Goal: Find specific page/section: Find specific page/section

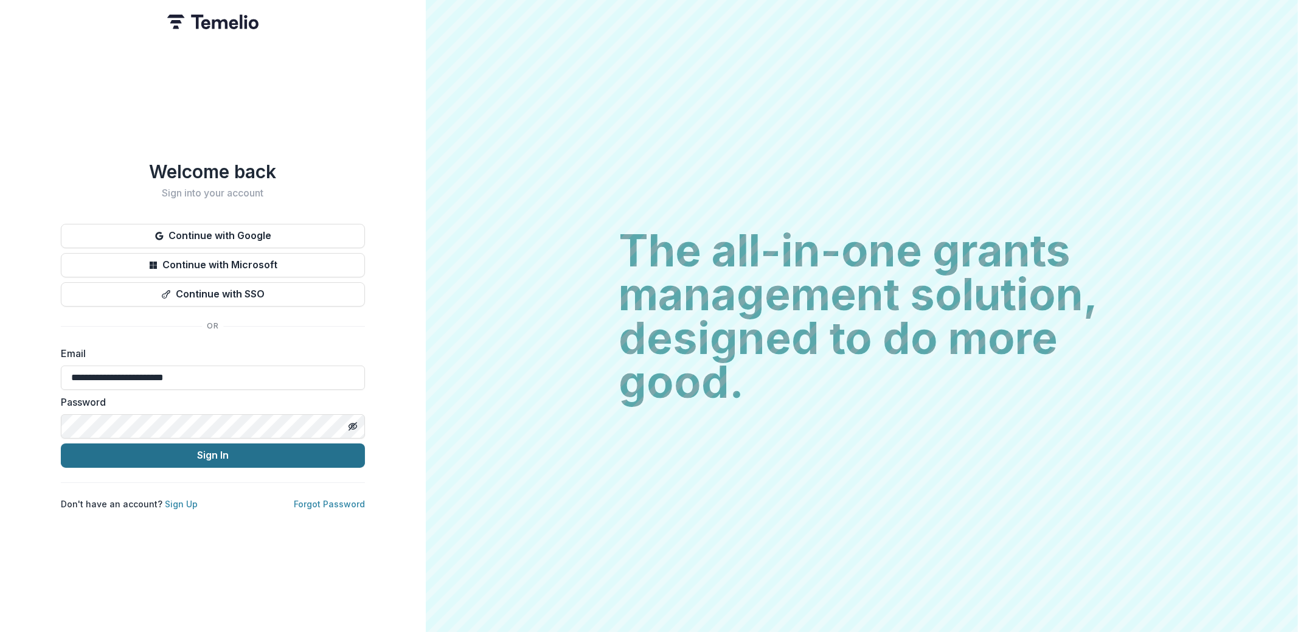
click at [257, 450] on button "Sign In" at bounding box center [213, 455] width 304 height 24
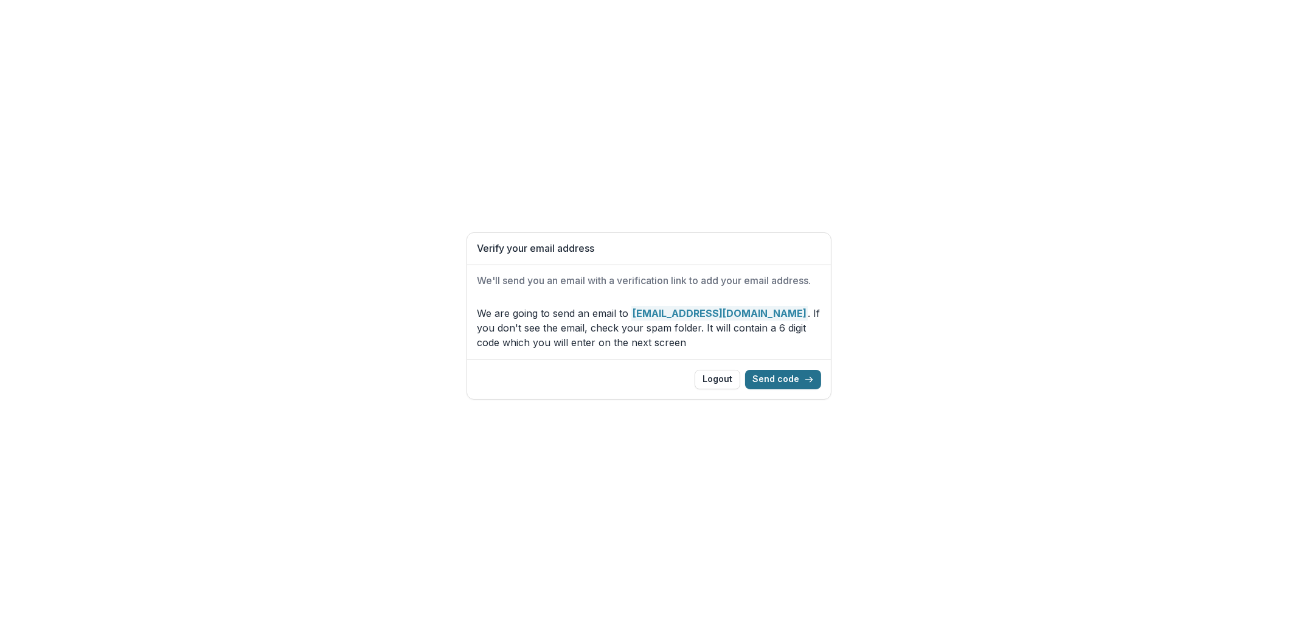
click at [790, 382] on button "Send code" at bounding box center [783, 379] width 76 height 19
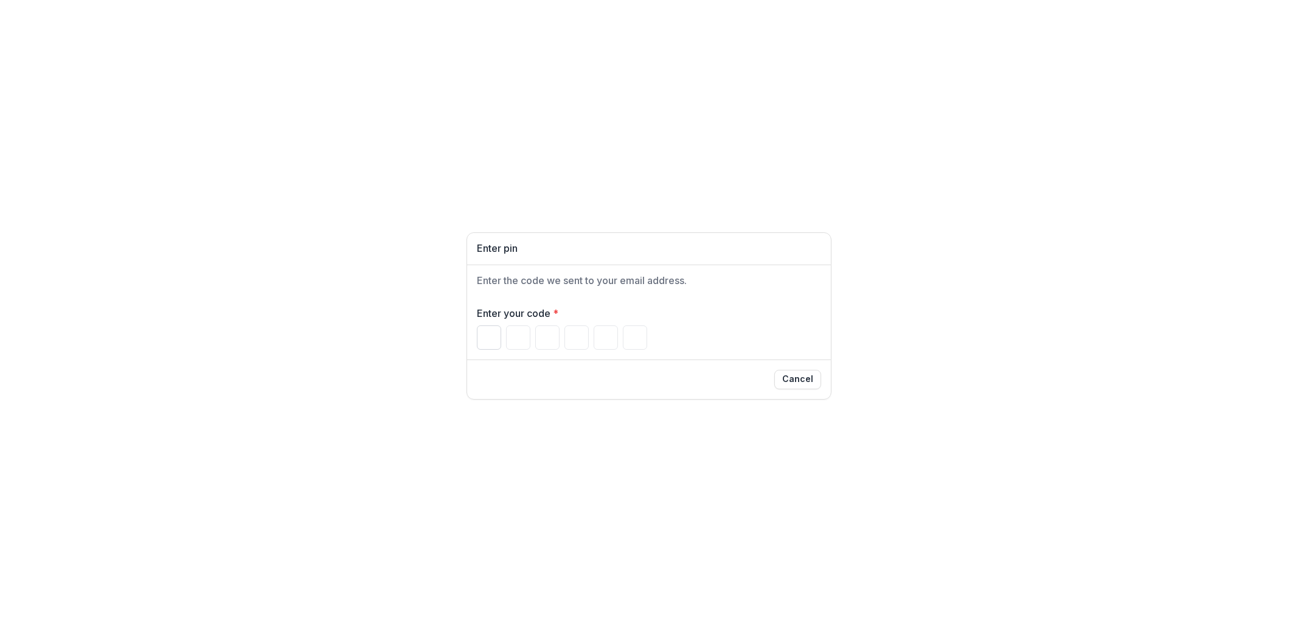
drag, startPoint x: 480, startPoint y: 335, endPoint x: 486, endPoint y: 333, distance: 6.5
click at [480, 335] on input "Please enter your pin code" at bounding box center [489, 337] width 24 height 24
paste input "******"
type input "*"
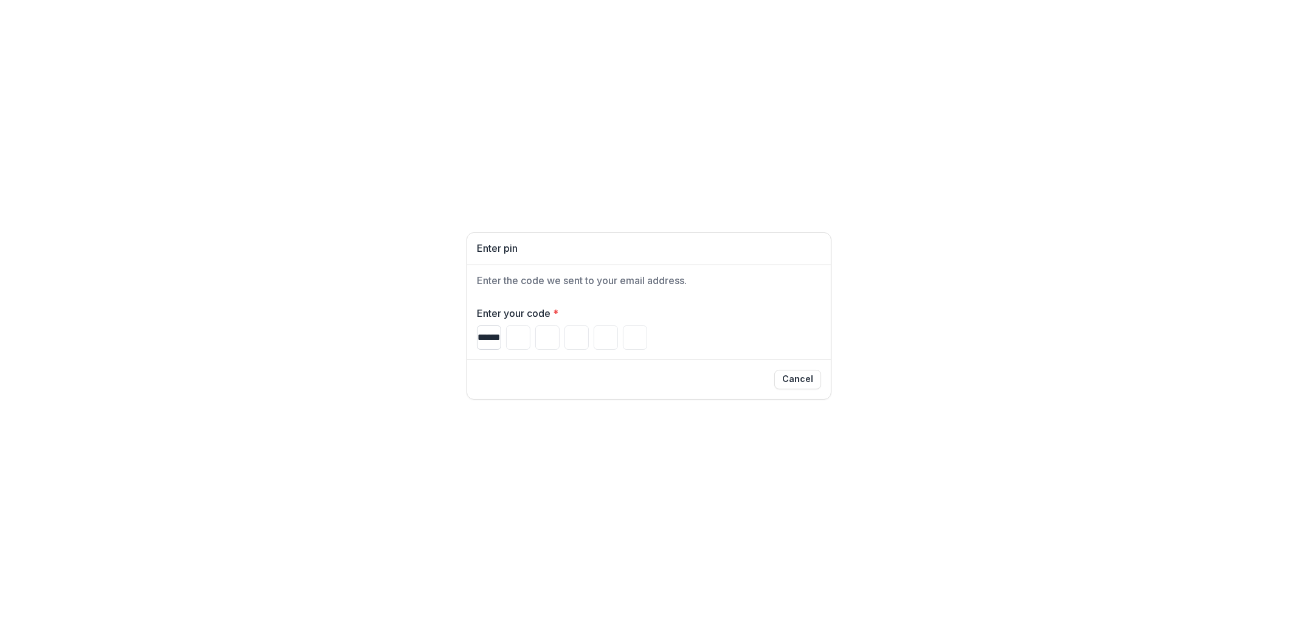
type input "*"
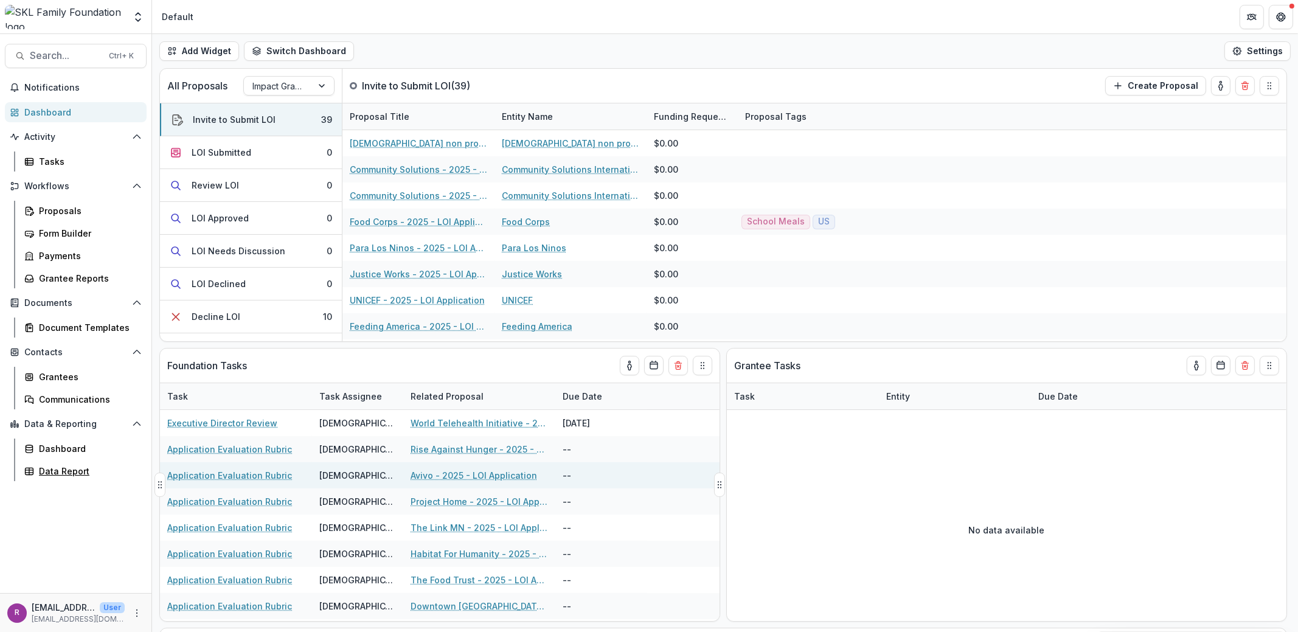
drag, startPoint x: 72, startPoint y: 469, endPoint x: 182, endPoint y: 469, distance: 109.5
click at [72, 469] on div "Data Report" at bounding box center [88, 471] width 98 height 13
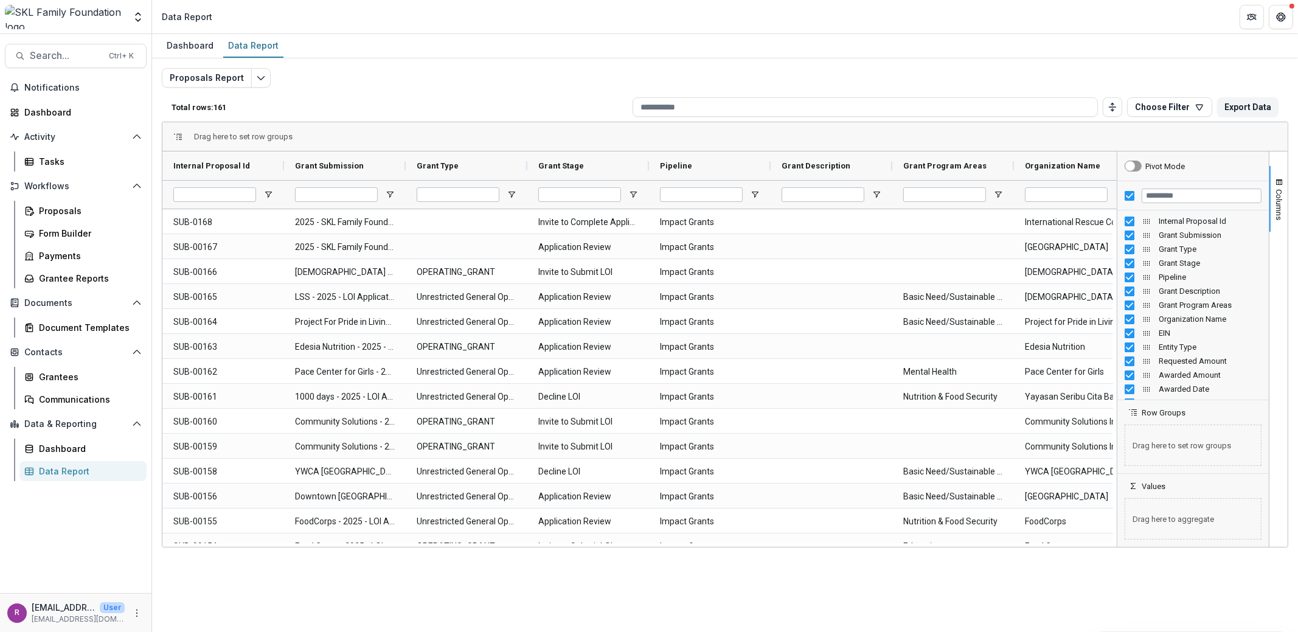
click at [615, 74] on div "Proposals Report Total rows: 161 Choose Filter Personal Filters Team Filters Te…" at bounding box center [725, 293] width 1126 height 450
click at [1092, 76] on div "Proposals Report Total rows: 161 Choose Filter Personal Filters Team Filters Te…" at bounding box center [725, 293] width 1126 height 450
click at [1123, 141] on div "Drag here to set row groups" at bounding box center [724, 136] width 1125 height 29
click at [1180, 157] on div "Pivot Mode" at bounding box center [1156, 165] width 64 height 29
click at [1182, 166] on div "Pivot Mode" at bounding box center [1165, 166] width 40 height 9
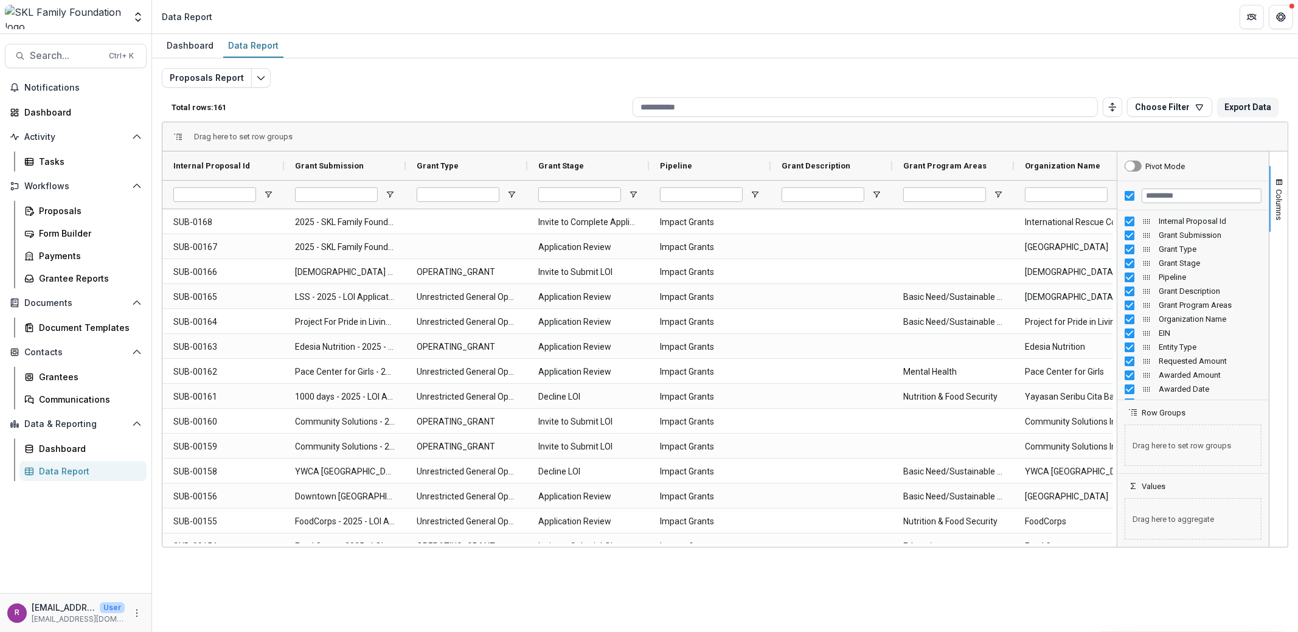
click at [1077, 132] on div "Drag here to set row groups" at bounding box center [724, 136] width 1125 height 29
click at [1142, 574] on div "Dashboard Data Report Proposals Report Total rows: 161 Choose Filter Personal F…" at bounding box center [725, 333] width 1146 height 598
click at [1280, 193] on span "Columns" at bounding box center [1279, 204] width 9 height 31
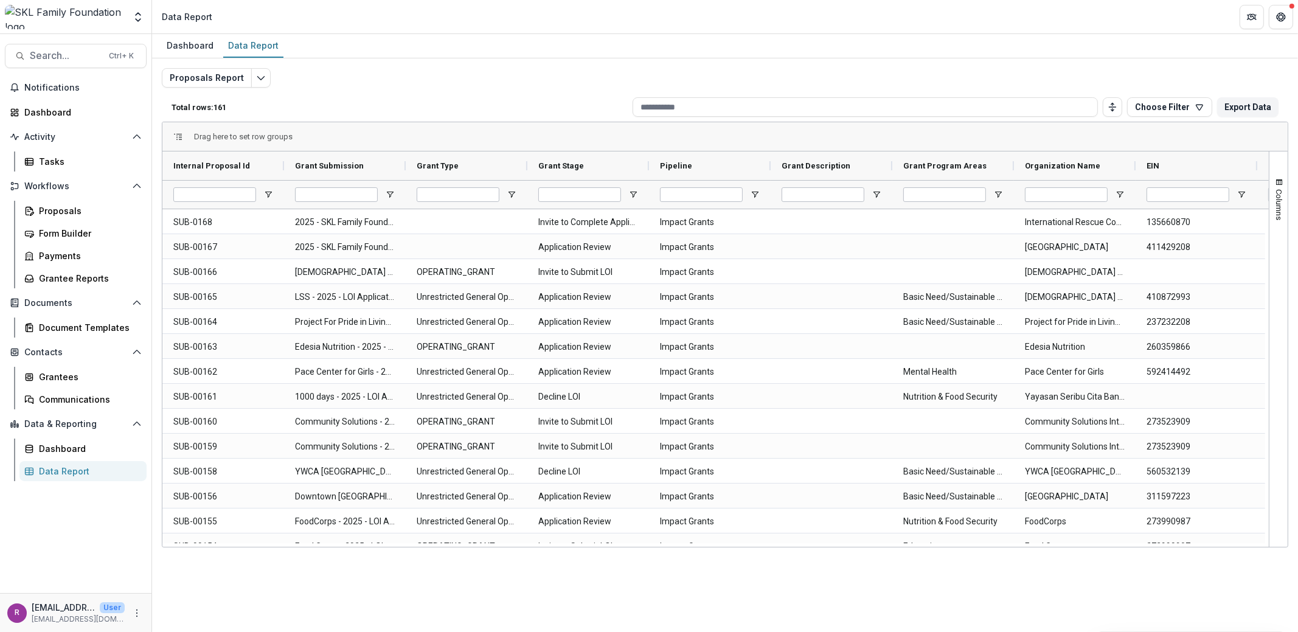
click at [1227, 80] on div "Proposals Report Total rows: 161 Choose Filter Personal Filters Team Filters Te…" at bounding box center [725, 293] width 1126 height 450
click at [1099, 75] on div "Proposals Report Total rows: 161 Choose Filter Personal Filters Team Filters Te…" at bounding box center [725, 293] width 1126 height 450
click at [1282, 209] on span "Columns" at bounding box center [1279, 204] width 9 height 31
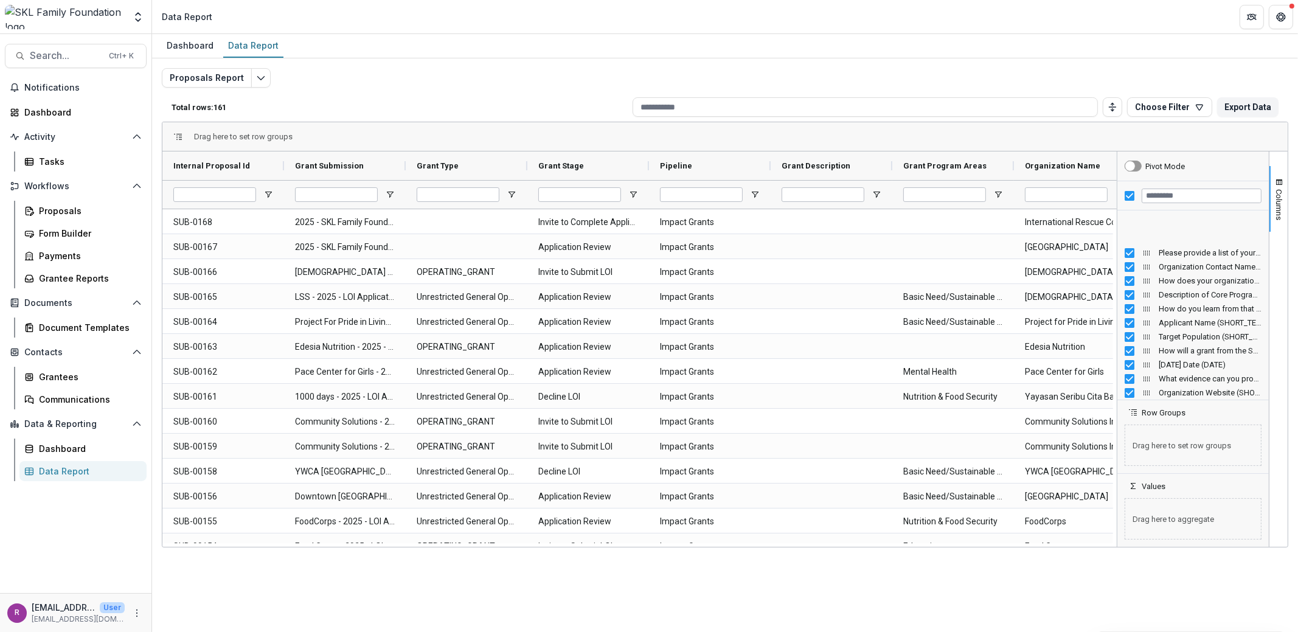
scroll to position [1440, 0]
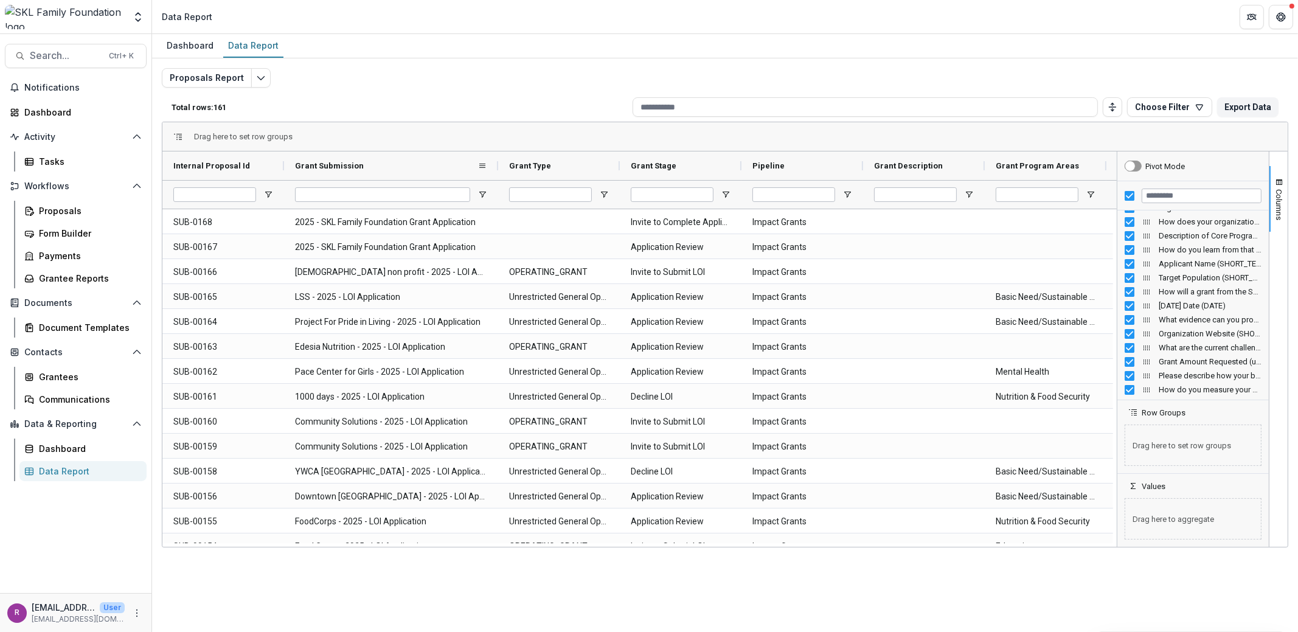
drag, startPoint x: 404, startPoint y: 161, endPoint x: 496, endPoint y: 158, distance: 92.5
click at [496, 158] on div at bounding box center [498, 165] width 5 height 29
click at [56, 159] on div "Tasks" at bounding box center [88, 161] width 98 height 13
